Goal: Task Accomplishment & Management: Use online tool/utility

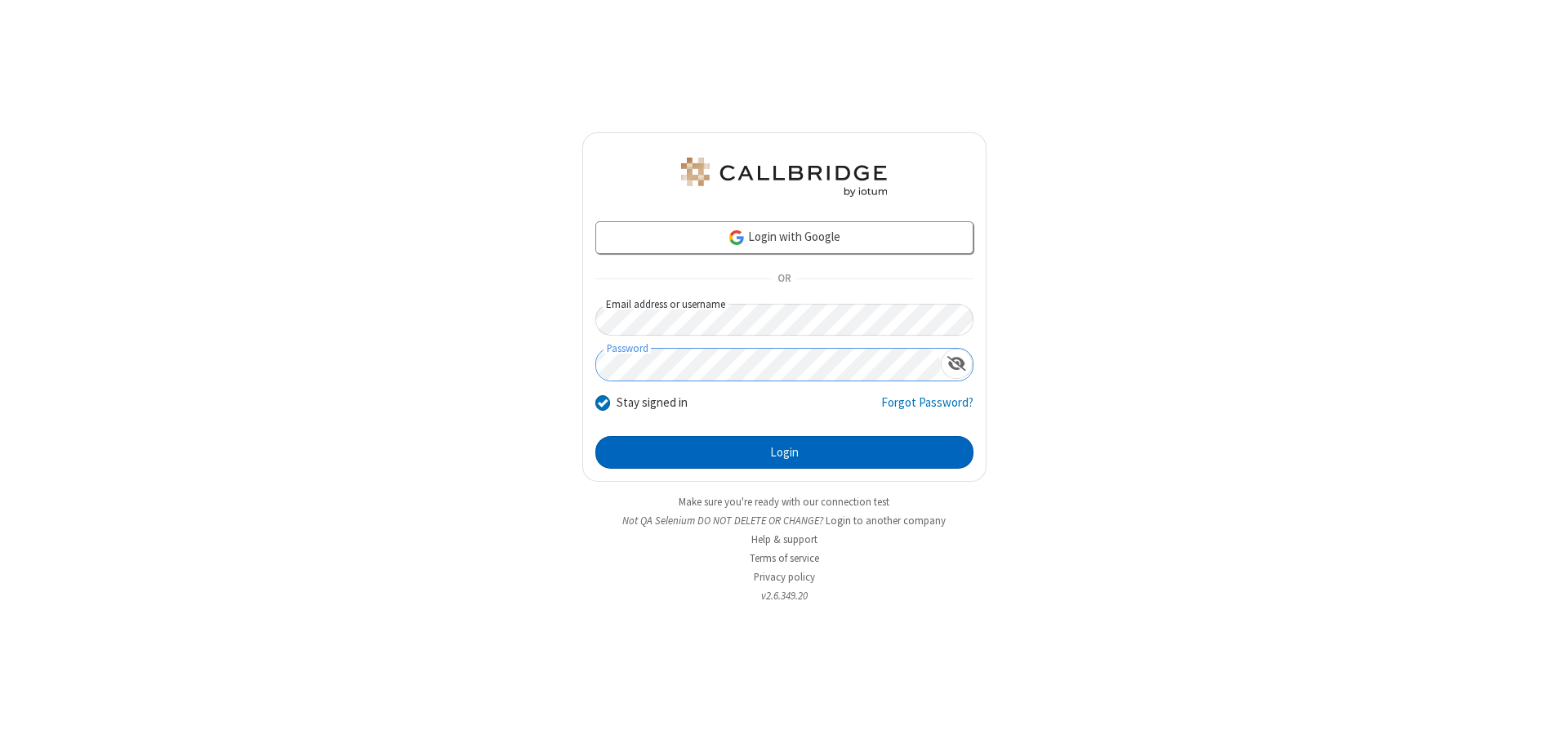
click at [784, 452] on button "Login" at bounding box center [784, 452] width 378 height 33
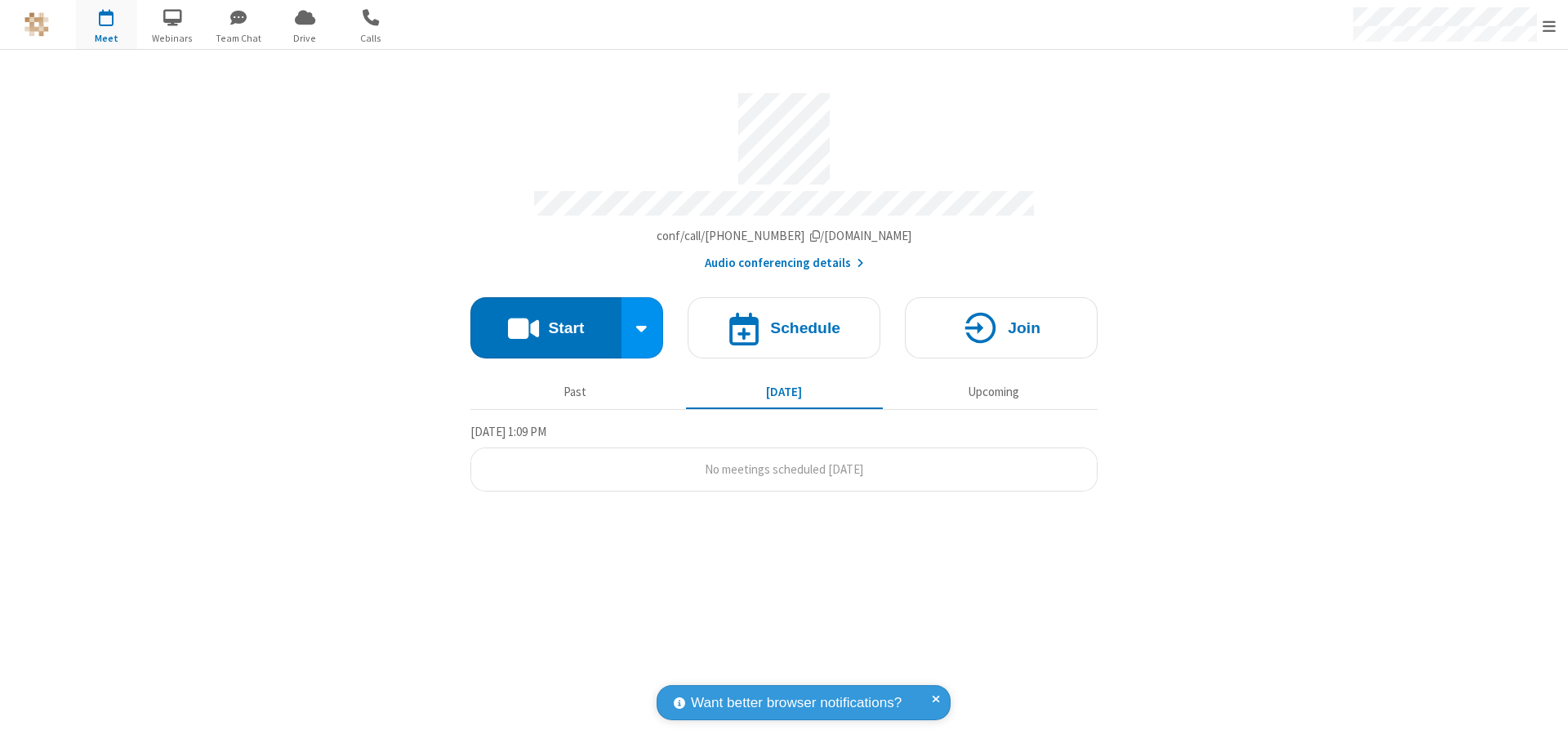
click at [1549, 26] on span "Open menu" at bounding box center [1548, 26] width 13 height 16
click at [305, 38] on span "Drive" at bounding box center [305, 38] width 61 height 15
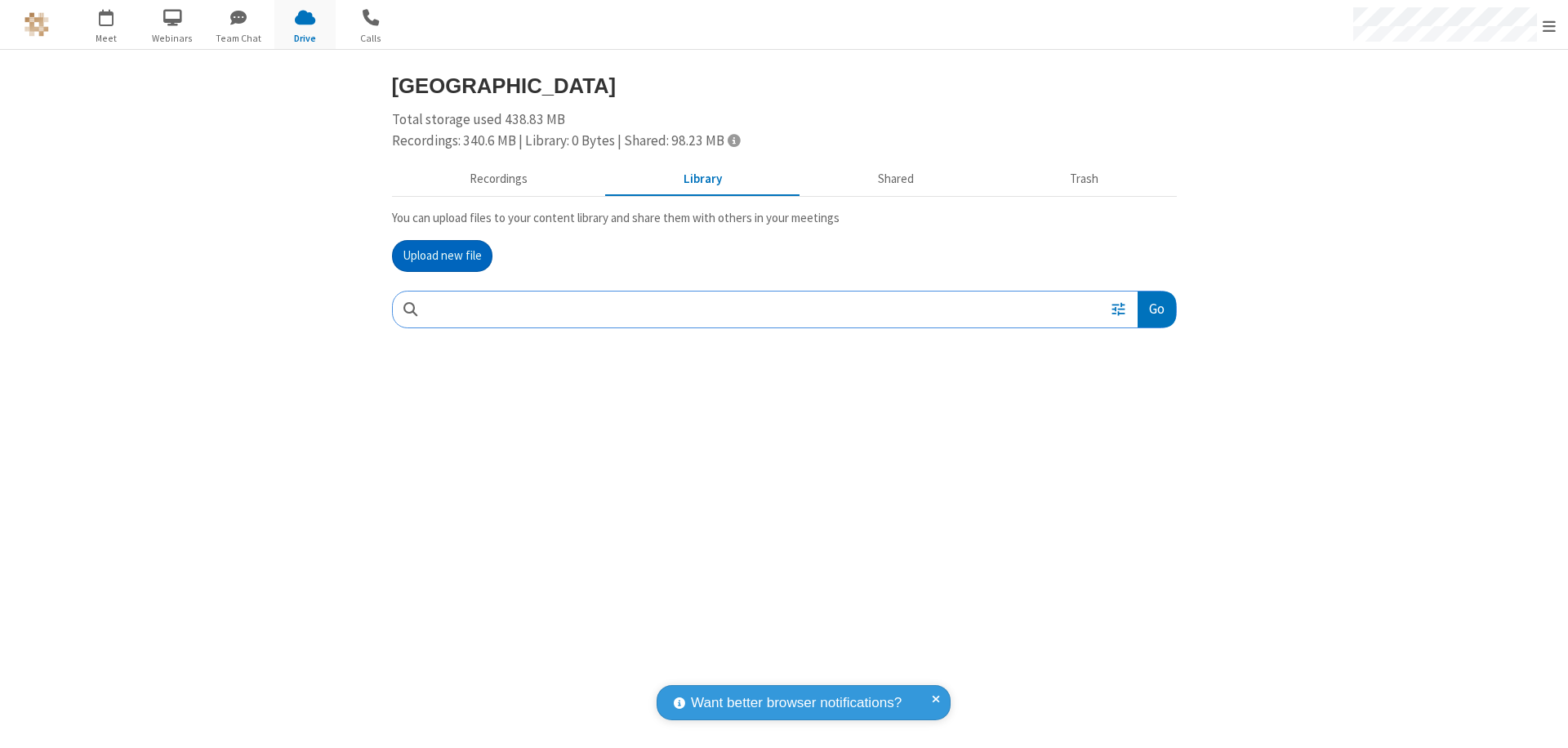
click at [442, 256] on button "Upload new file" at bounding box center [442, 256] width 100 height 33
click at [1143, 416] on span "Move to trash" at bounding box center [1143, 416] width 11 height 15
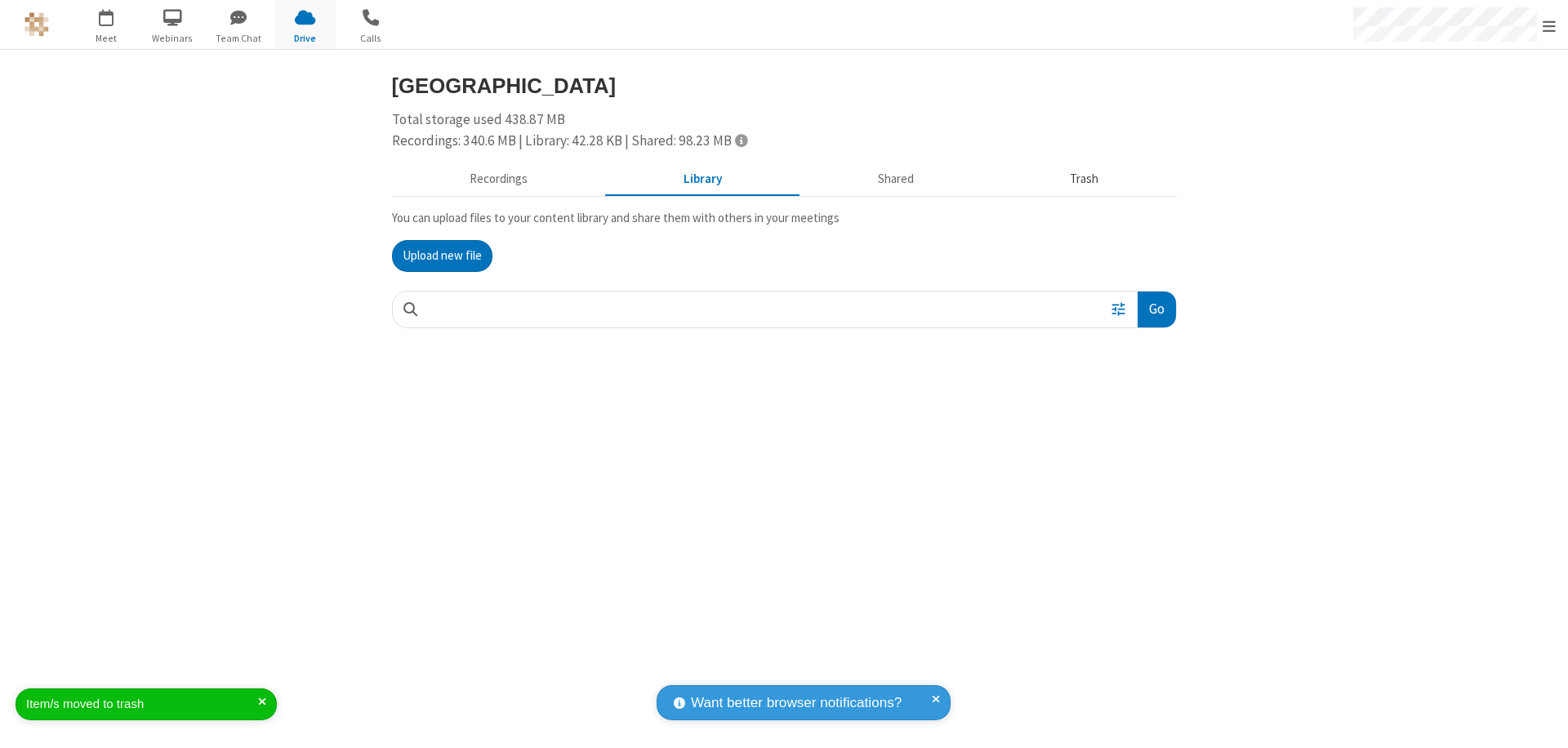
click at [1083, 178] on button "Trash" at bounding box center [1084, 179] width 184 height 31
